Goal: Task Accomplishment & Management: Manage account settings

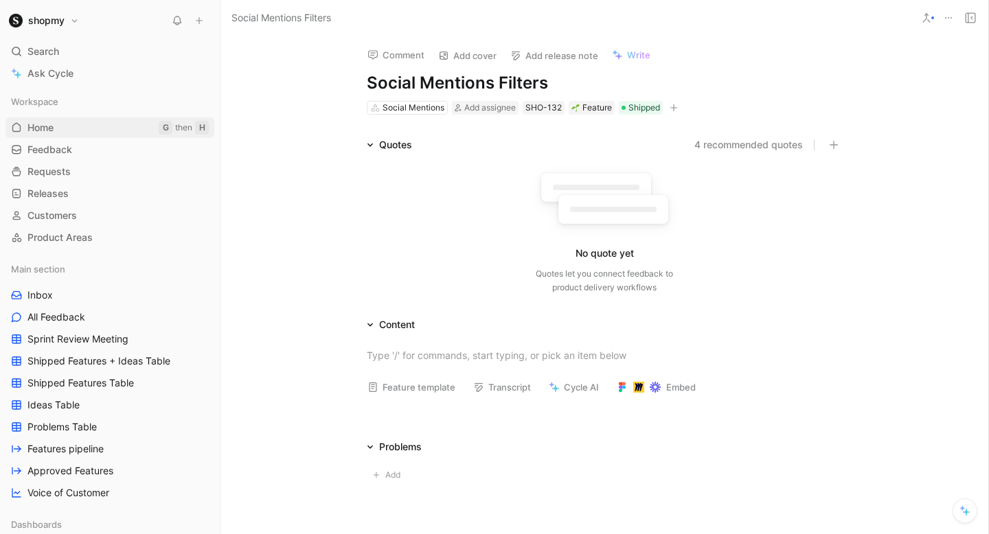
click at [56, 135] on link "Home G then H" at bounding box center [109, 127] width 209 height 21
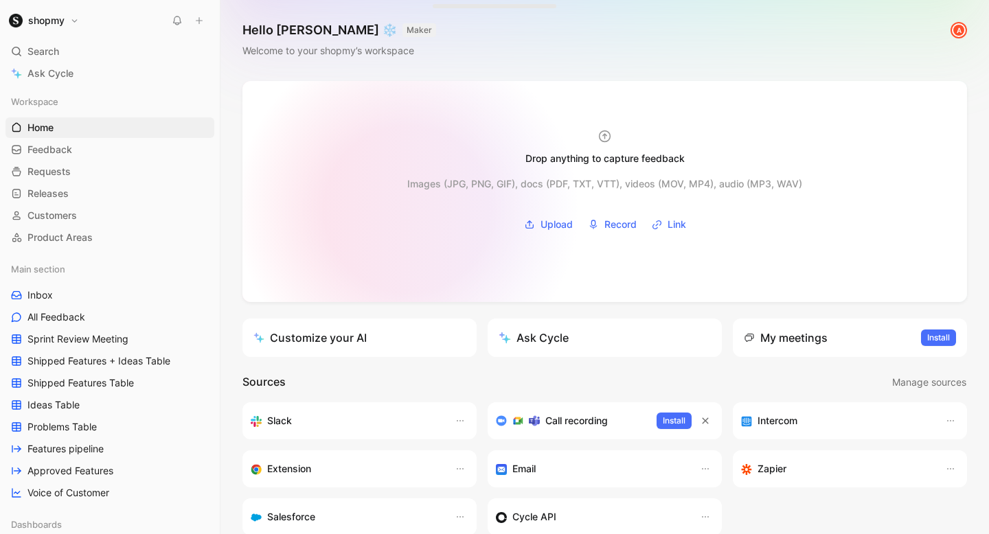
scroll to position [27, 0]
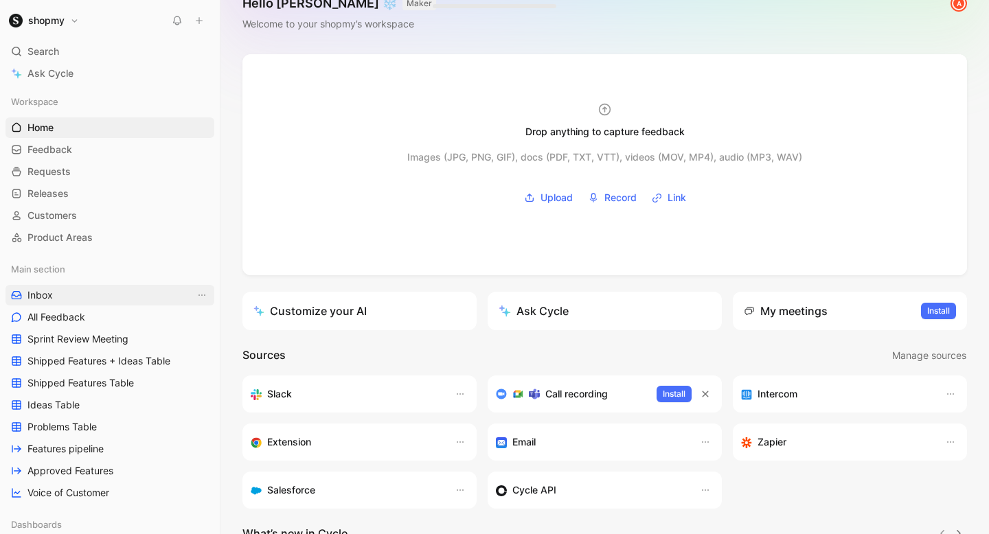
click at [59, 292] on link "Inbox" at bounding box center [109, 295] width 209 height 21
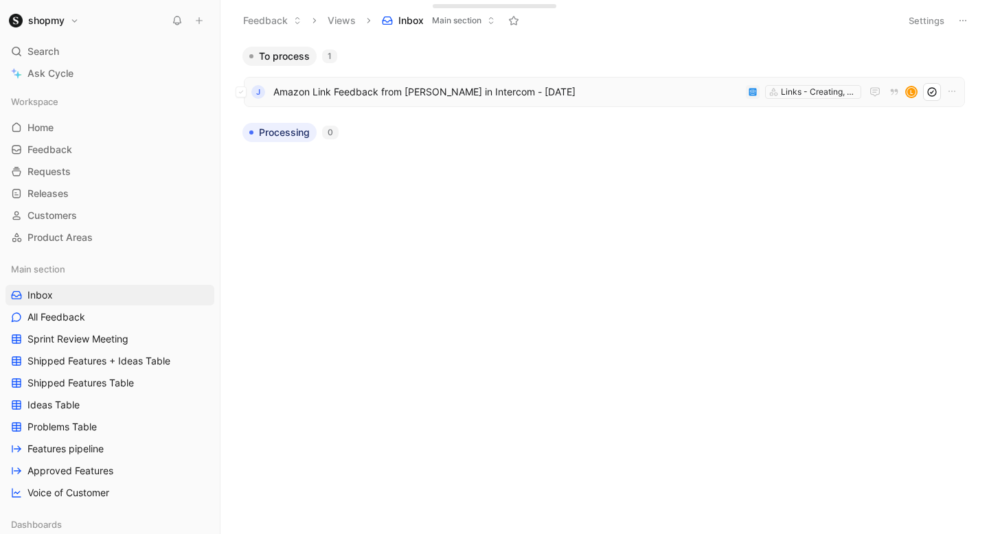
click at [463, 94] on span "Amazon Link Feedback from [PERSON_NAME] in Intercom - [DATE]" at bounding box center [506, 92] width 467 height 16
